Goal: Task Accomplishment & Management: Use online tool/utility

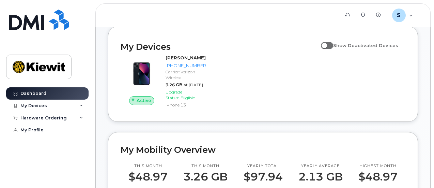
scroll to position [95, 0]
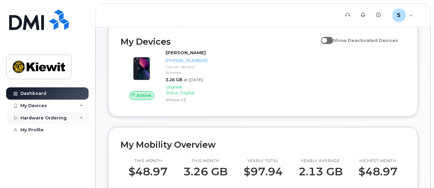
click at [51, 116] on div "Hardware Ordering" at bounding box center [43, 117] width 46 height 5
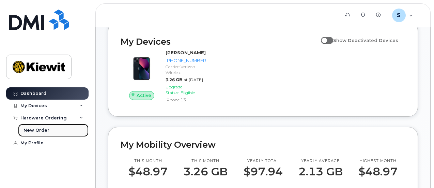
click at [42, 129] on div "New Order" at bounding box center [37, 130] width 26 height 6
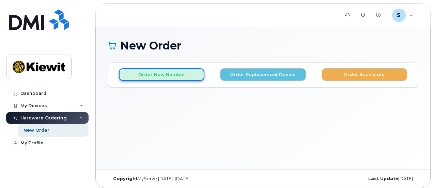
click at [181, 71] on button "Order New Number" at bounding box center [162, 74] width 86 height 13
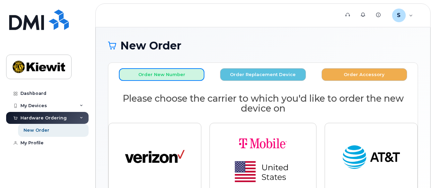
scroll to position [43, 0]
